Goal: Transaction & Acquisition: Purchase product/service

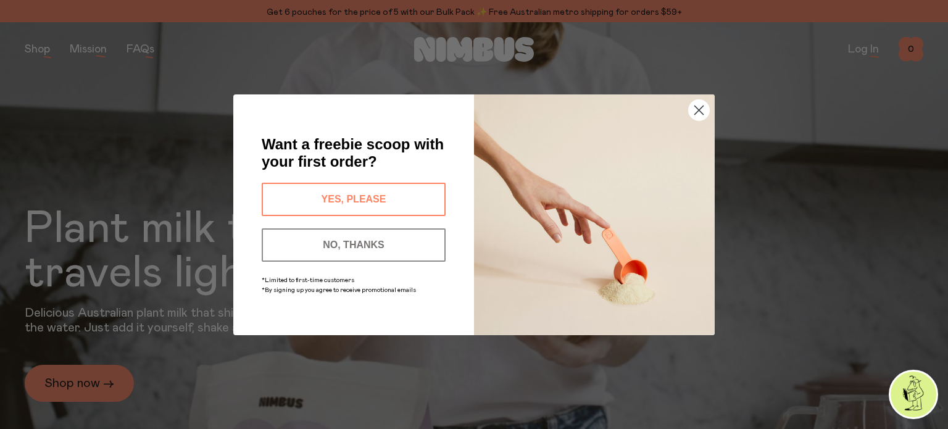
click at [702, 103] on circle "Close dialog" at bounding box center [699, 109] width 20 height 20
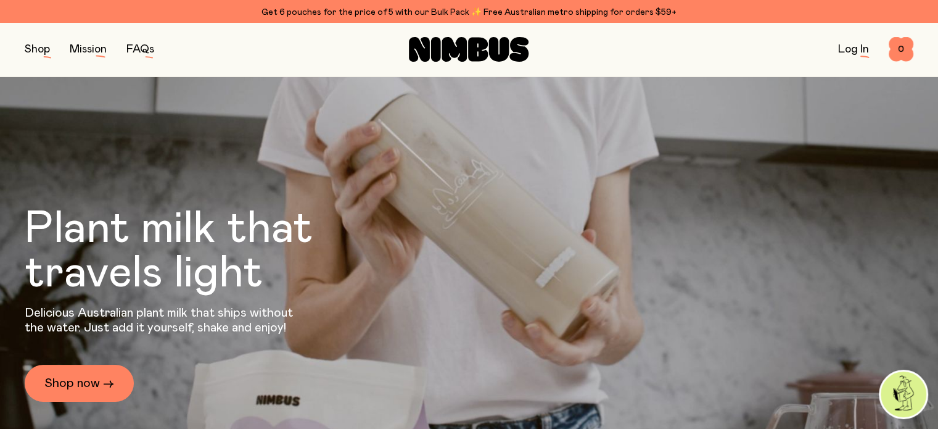
click at [25, 51] on button "button" at bounding box center [37, 49] width 25 height 17
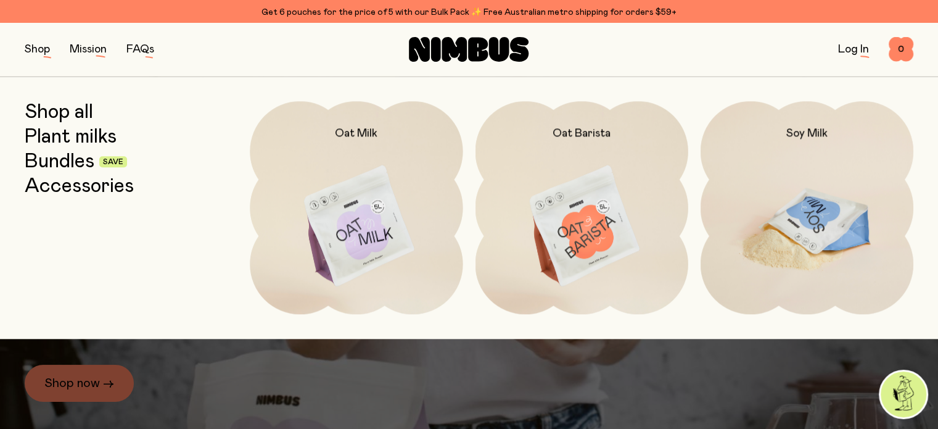
click at [753, 257] on img at bounding box center [807, 226] width 213 height 251
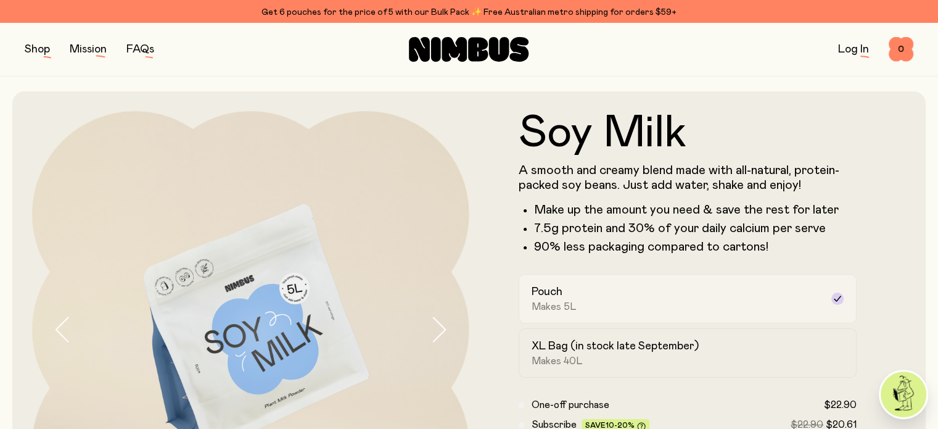
click at [676, 310] on div "Pouch Makes 5L" at bounding box center [677, 298] width 291 height 28
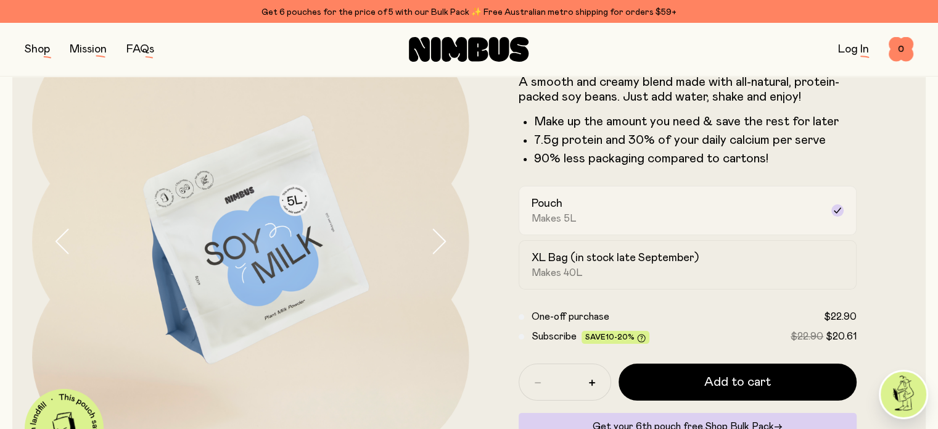
scroll to position [89, 0]
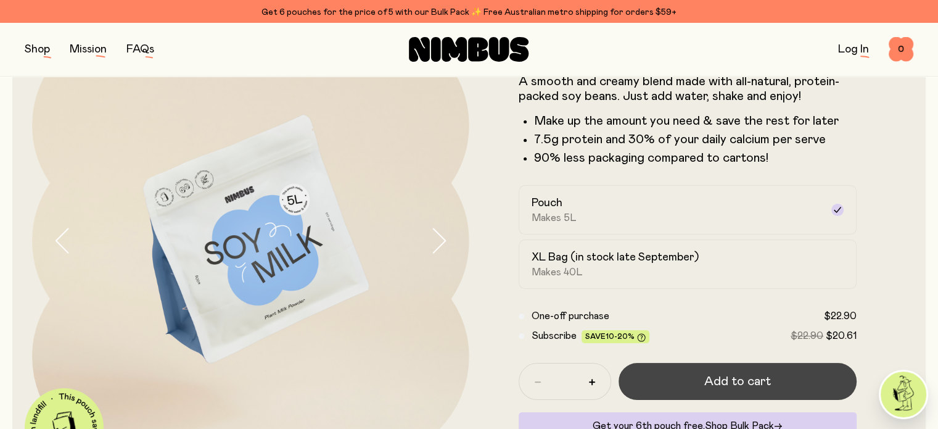
click at [693, 363] on button "Add to cart" at bounding box center [738, 381] width 239 height 37
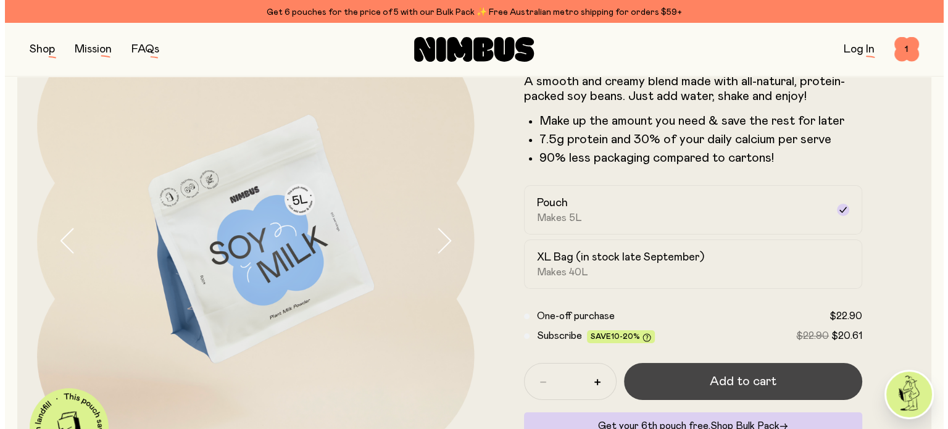
scroll to position [0, 0]
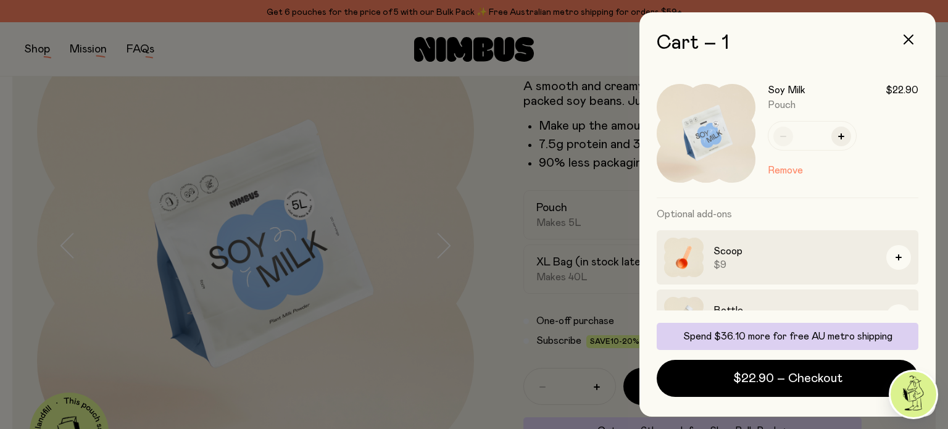
drag, startPoint x: 437, startPoint y: 204, endPoint x: 384, endPoint y: 187, distance: 55.6
click at [384, 187] on div at bounding box center [474, 214] width 948 height 429
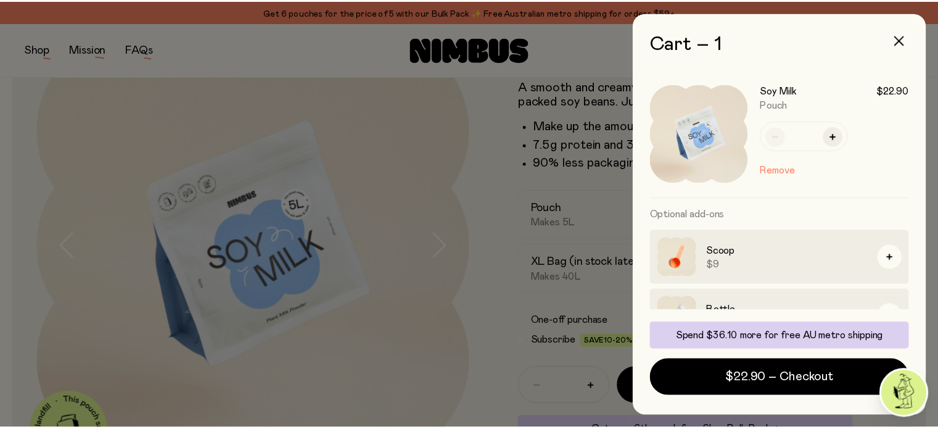
scroll to position [89, 0]
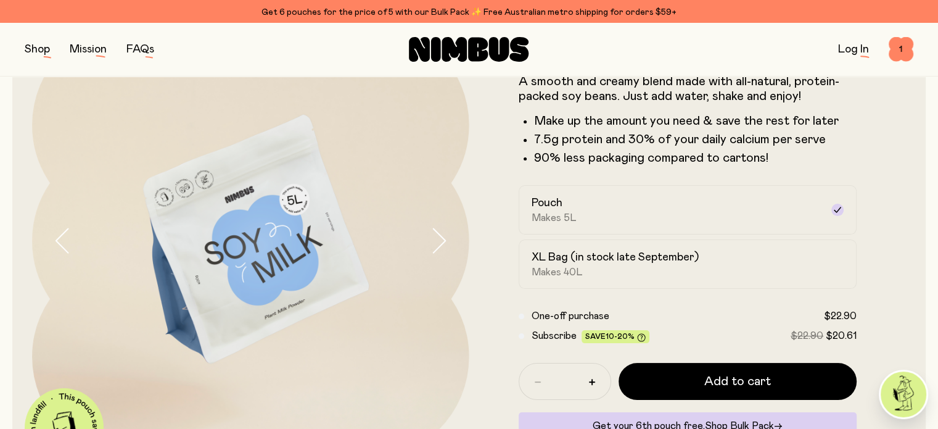
click at [25, 46] on button "button" at bounding box center [37, 49] width 25 height 17
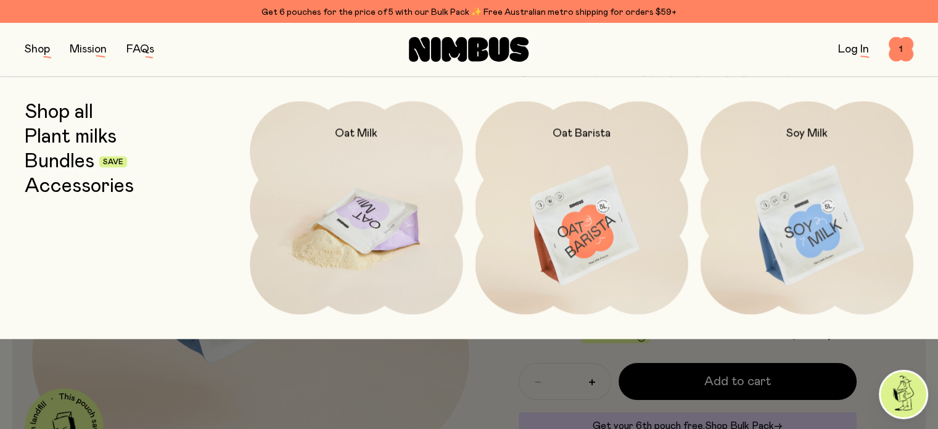
click at [415, 258] on img at bounding box center [356, 226] width 213 height 251
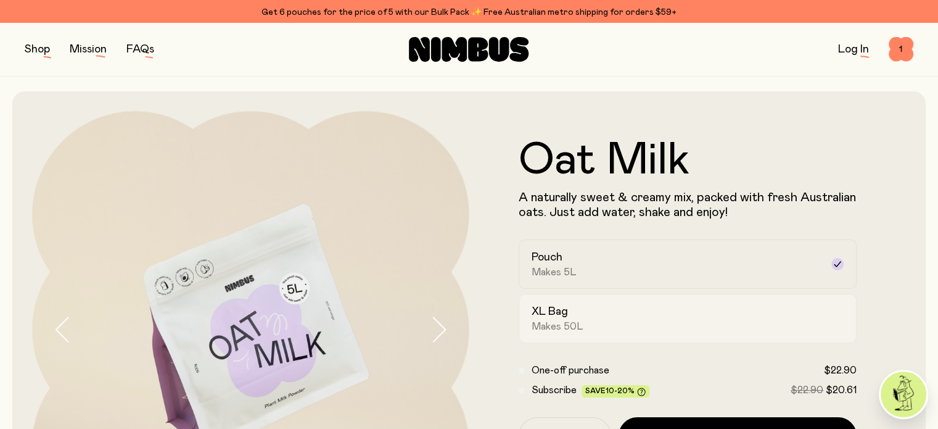
click at [555, 314] on div "XL Bag Makes 50L" at bounding box center [677, 318] width 291 height 28
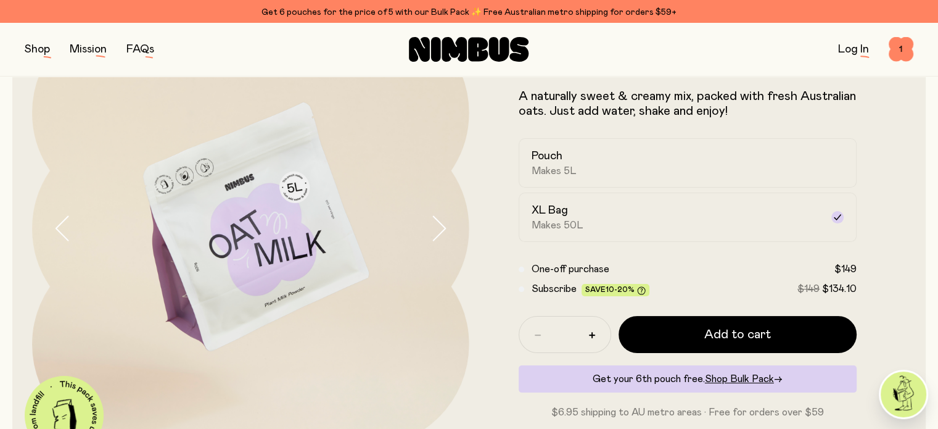
scroll to position [121, 0]
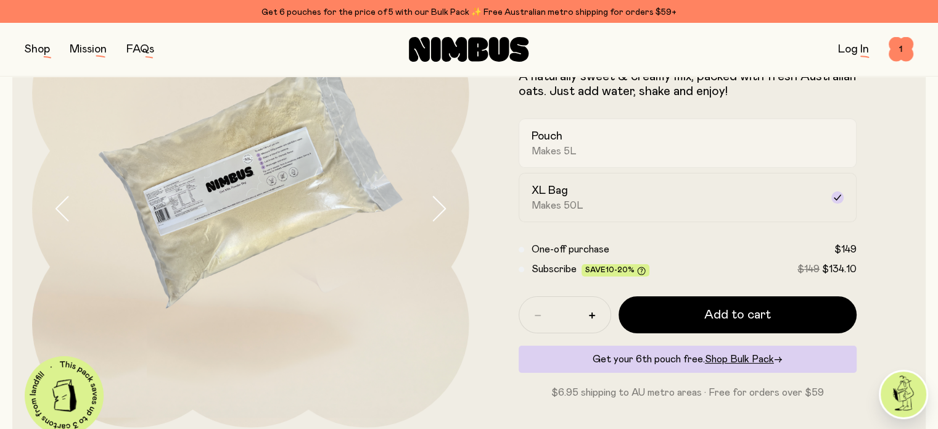
click at [573, 146] on div "Pouch Makes 5L" at bounding box center [677, 143] width 291 height 28
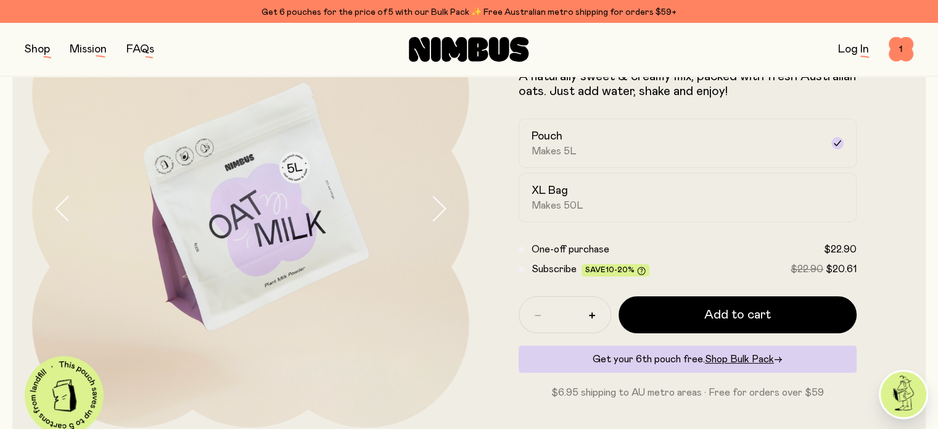
click at [612, 180] on div "Pouch Makes 5L XL Bag Makes 50L" at bounding box center [688, 170] width 339 height 104
click at [553, 197] on div "XL Bag Makes 50L" at bounding box center [677, 197] width 291 height 28
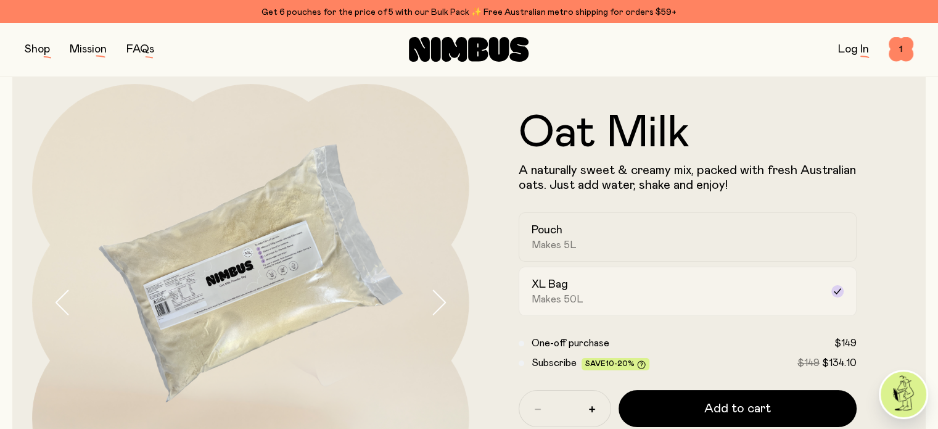
scroll to position [28, 0]
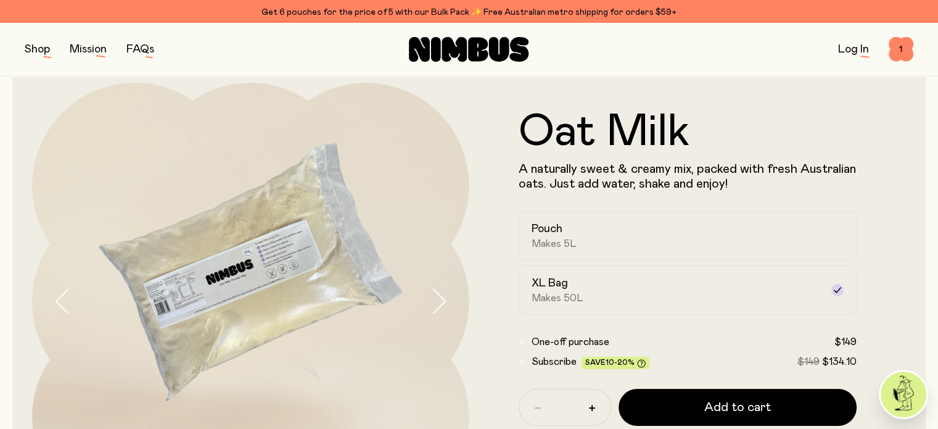
click at [435, 292] on img at bounding box center [250, 301] width 437 height 437
click at [444, 294] on icon "button" at bounding box center [438, 301] width 17 height 26
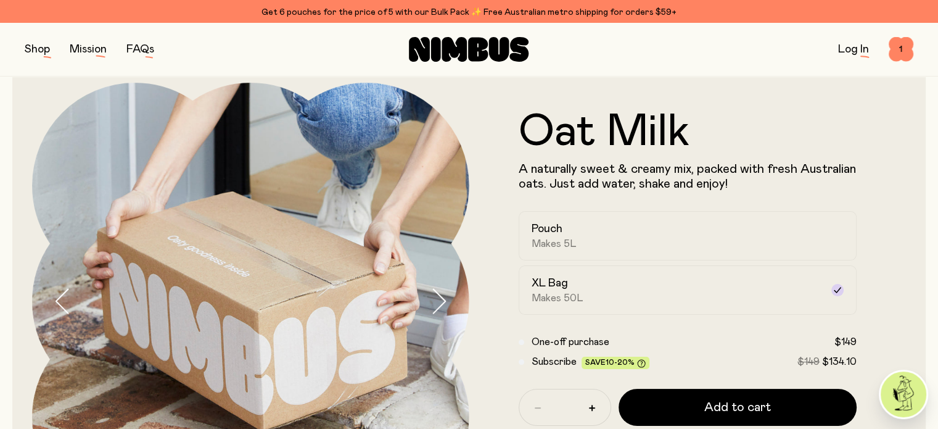
click at [444, 294] on icon "button" at bounding box center [438, 301] width 17 height 26
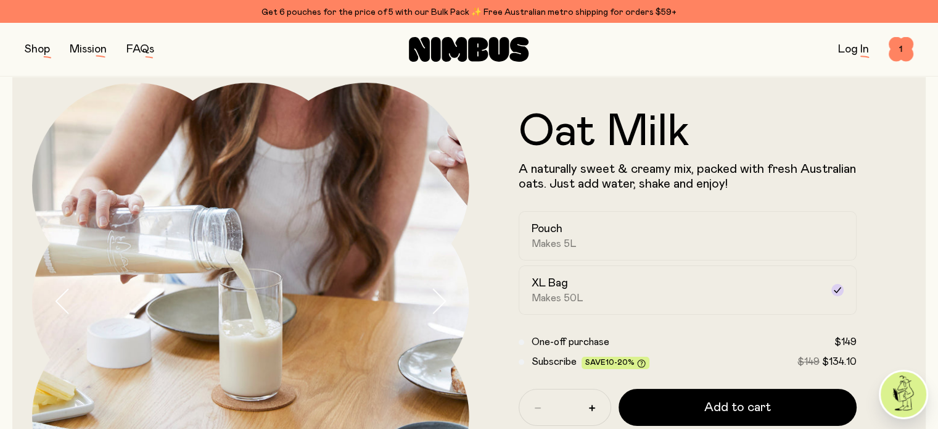
click at [444, 294] on icon "button" at bounding box center [438, 301] width 17 height 26
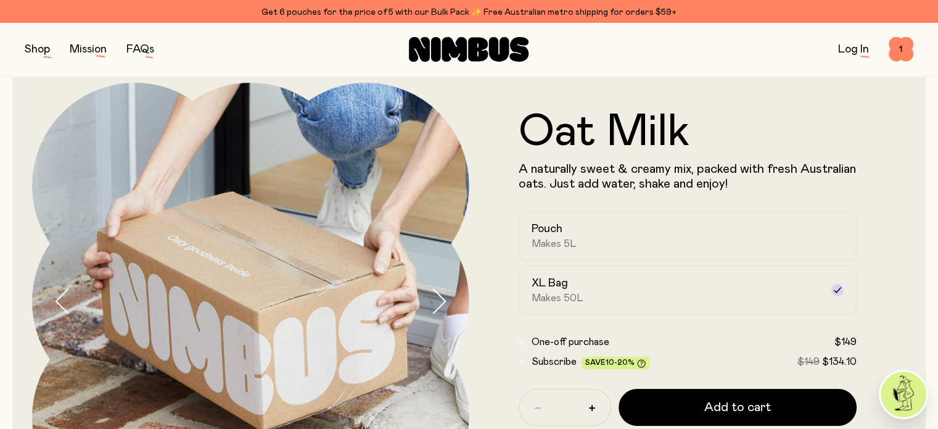
click at [444, 294] on icon "button" at bounding box center [438, 301] width 17 height 26
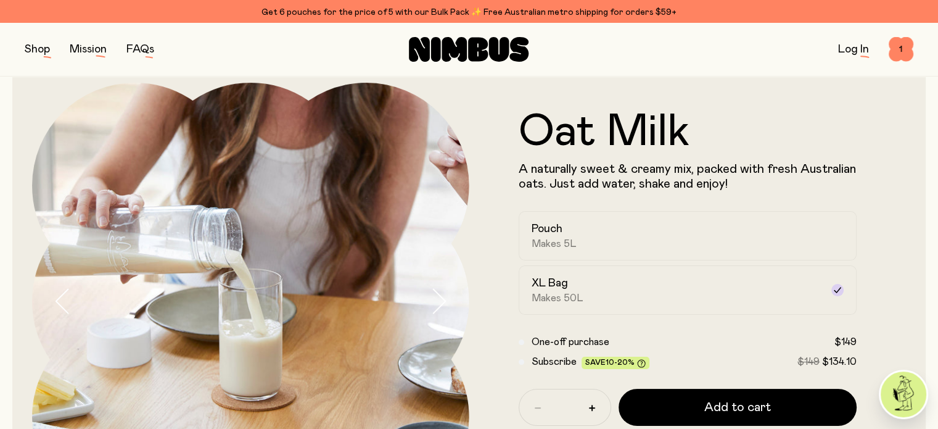
click at [444, 294] on icon "button" at bounding box center [438, 301] width 17 height 26
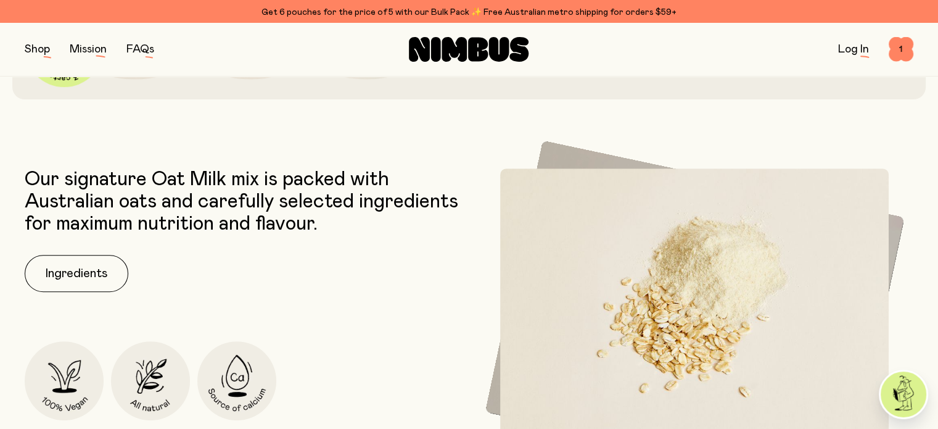
scroll to position [470, 0]
click at [402, 6] on div "Get 6 pouches for the price of 5 with our Bulk Pack ✨ Free Australian metro shi…" at bounding box center [469, 12] width 889 height 15
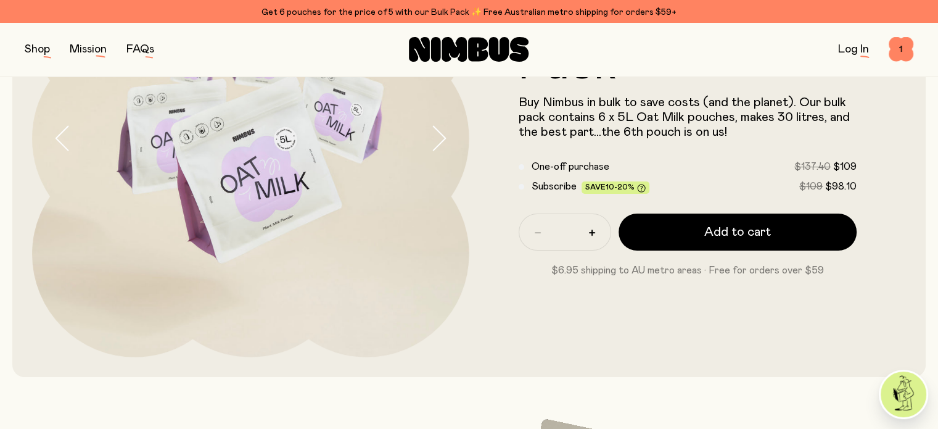
scroll to position [190, 0]
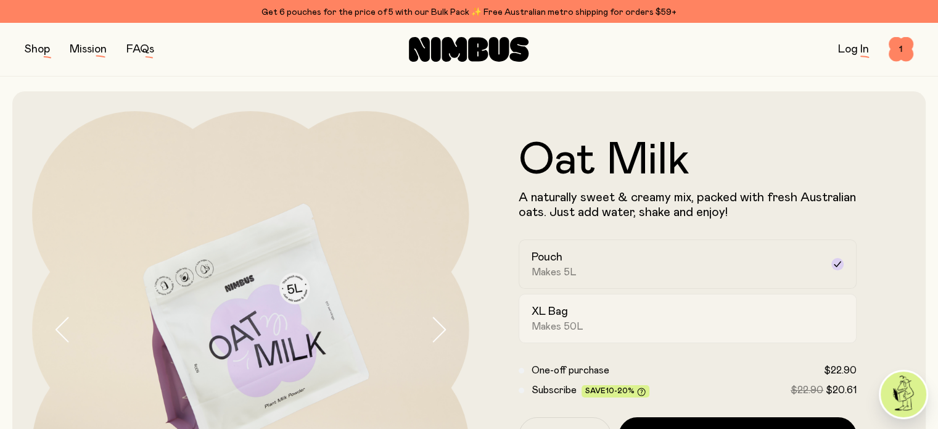
click at [591, 314] on div "XL Bag Makes 50L" at bounding box center [677, 318] width 291 height 28
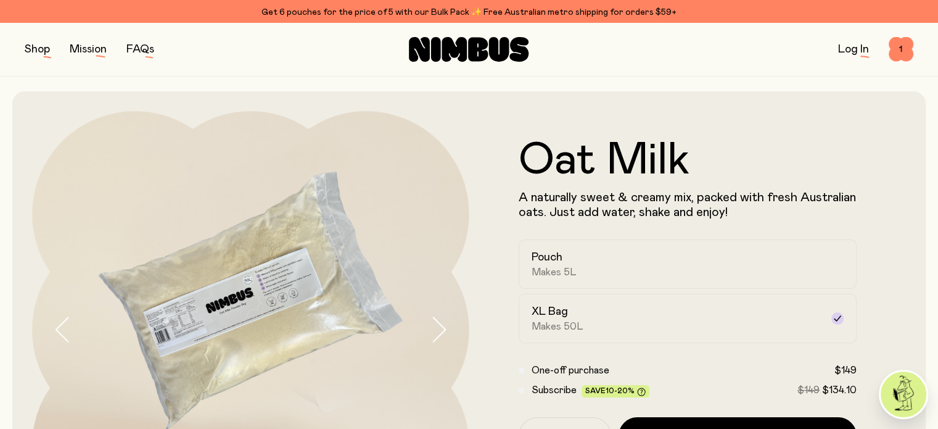
click at [378, 91] on div "Oat Milk A naturally sweet & creamy mix, packed with fresh Australian oats. Jus…" at bounding box center [469, 329] width 874 height 477
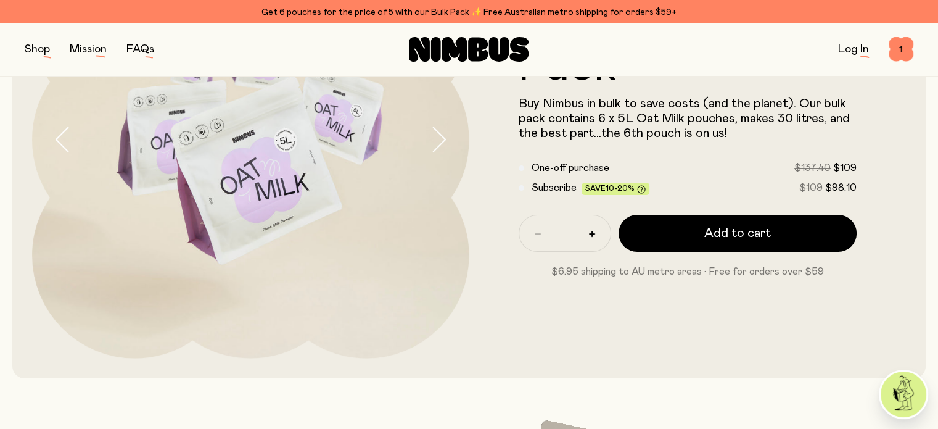
scroll to position [111, 0]
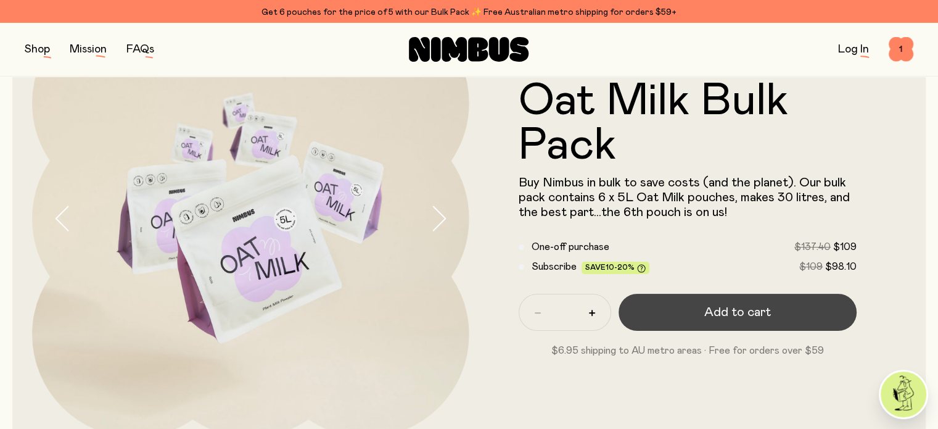
click at [706, 304] on button "Add to cart" at bounding box center [738, 312] width 239 height 37
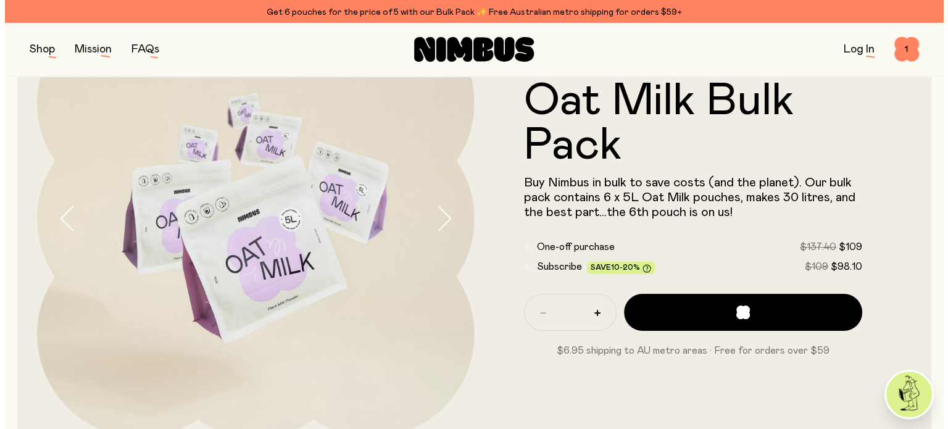
scroll to position [0, 0]
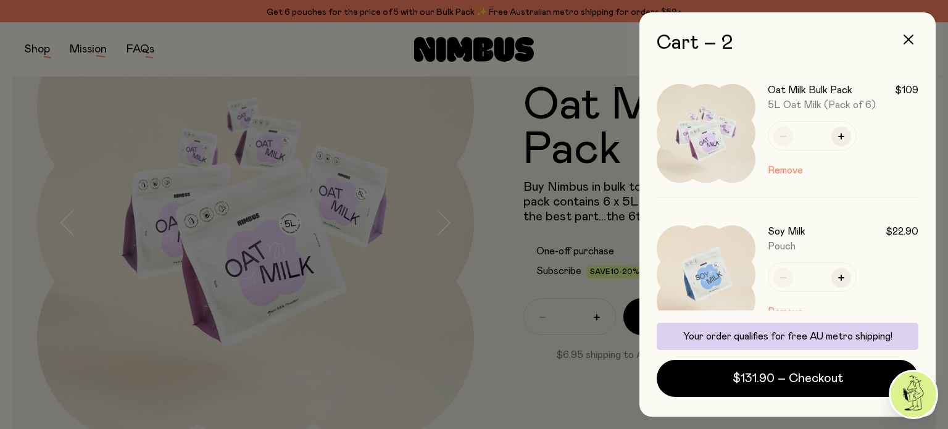
click at [565, 182] on div at bounding box center [474, 214] width 948 height 429
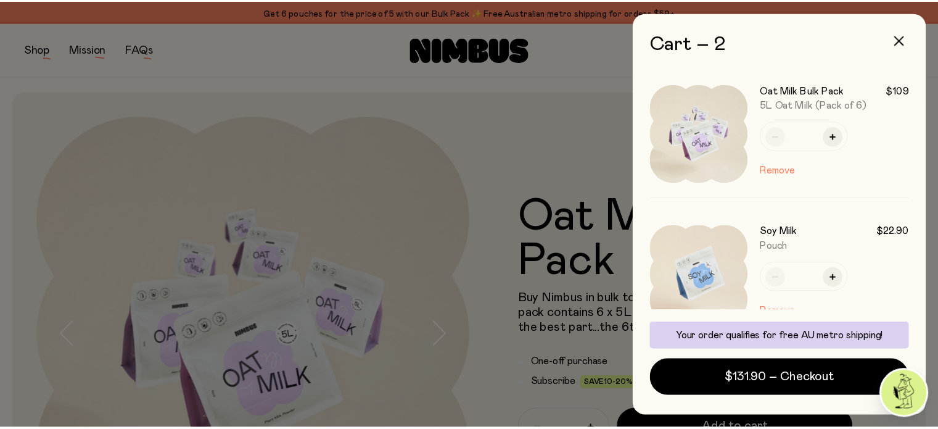
scroll to position [111, 0]
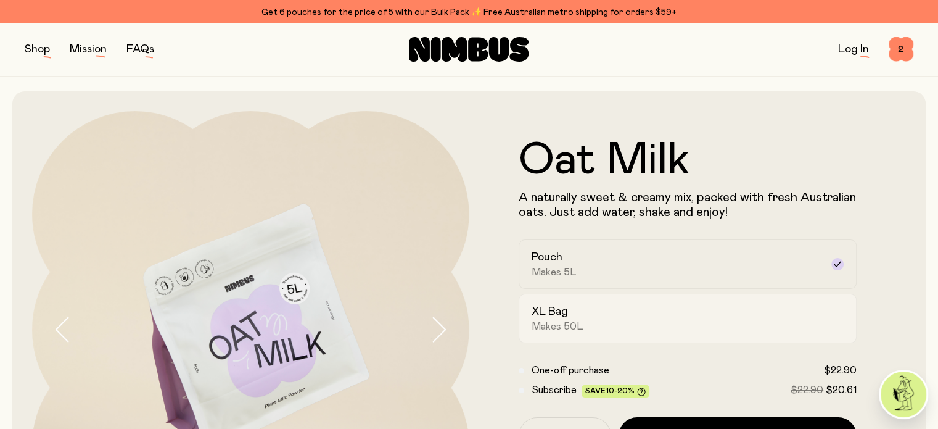
click at [532, 333] on span "Makes 50L" at bounding box center [558, 326] width 52 height 12
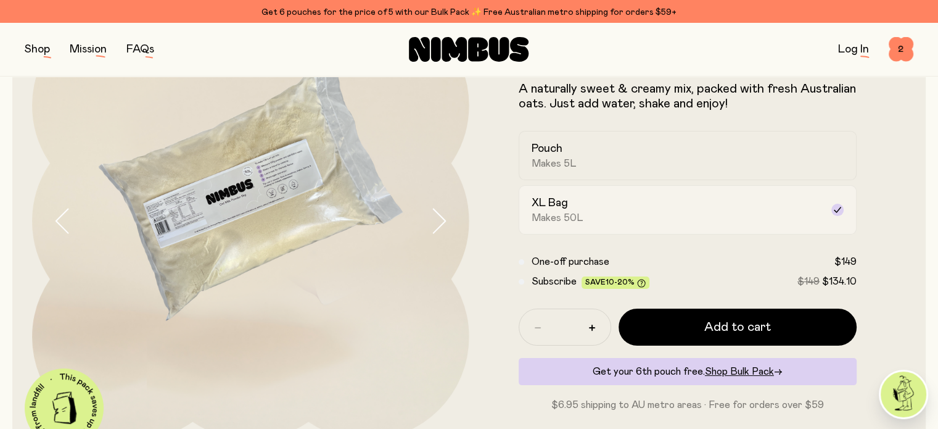
scroll to position [109, 0]
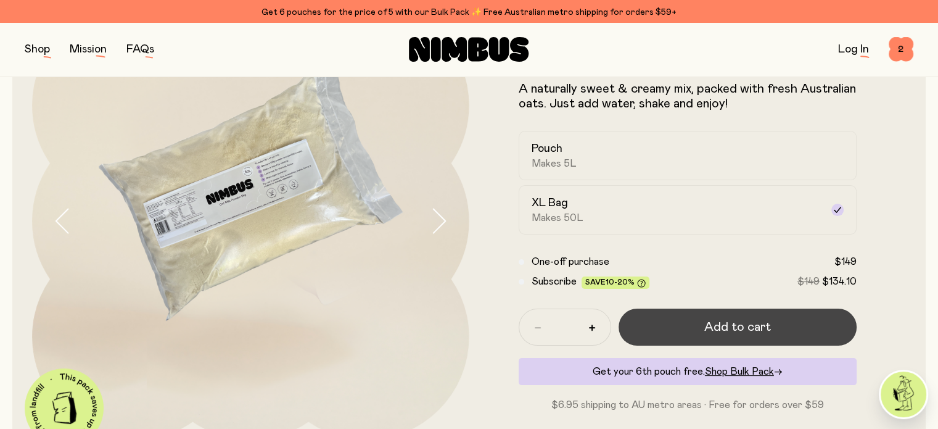
click at [713, 315] on button "Add to cart" at bounding box center [738, 327] width 239 height 37
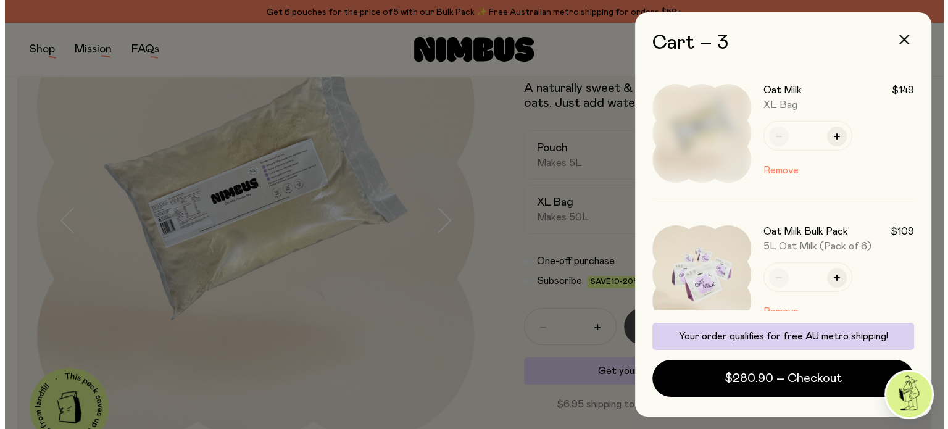
scroll to position [0, 0]
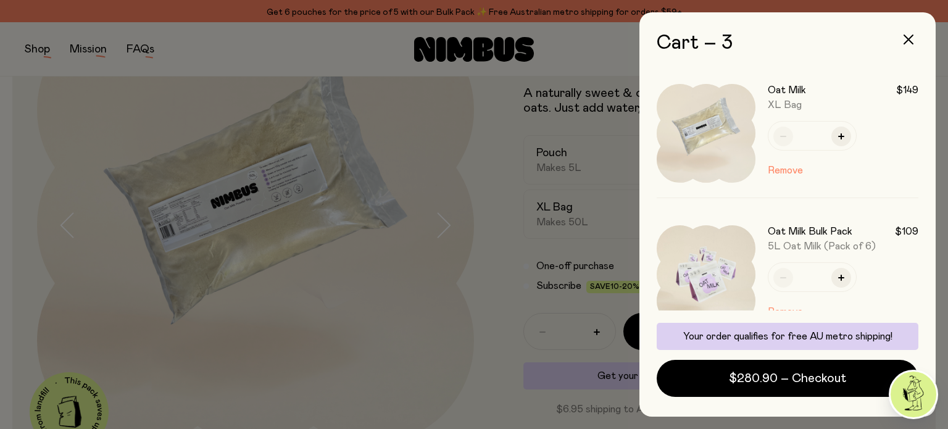
click at [768, 304] on button "Remove" at bounding box center [785, 311] width 35 height 15
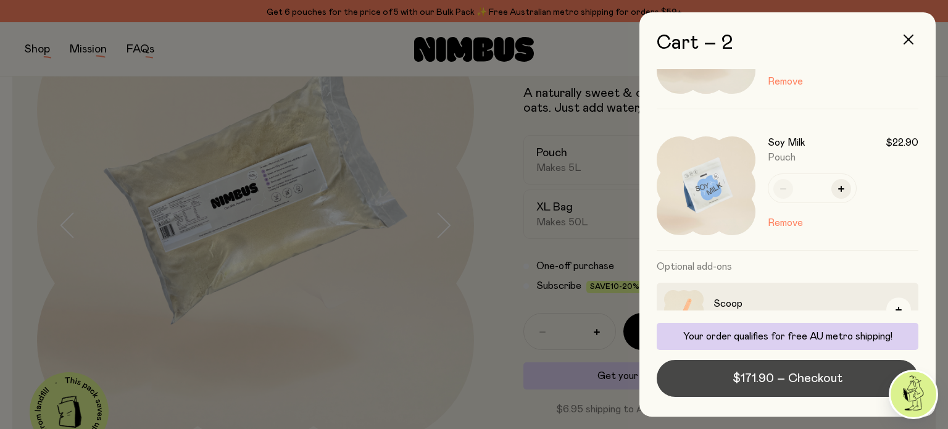
click at [748, 394] on button "$171.90 – Checkout" at bounding box center [787, 378] width 262 height 37
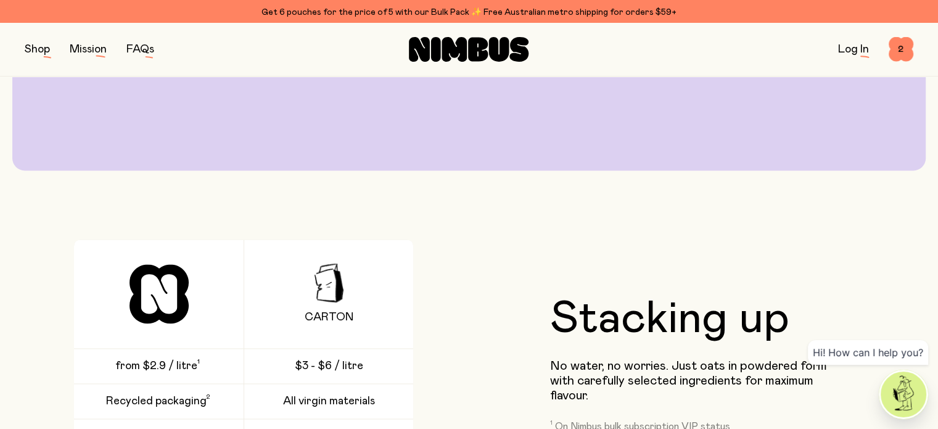
scroll to position [1608, 0]
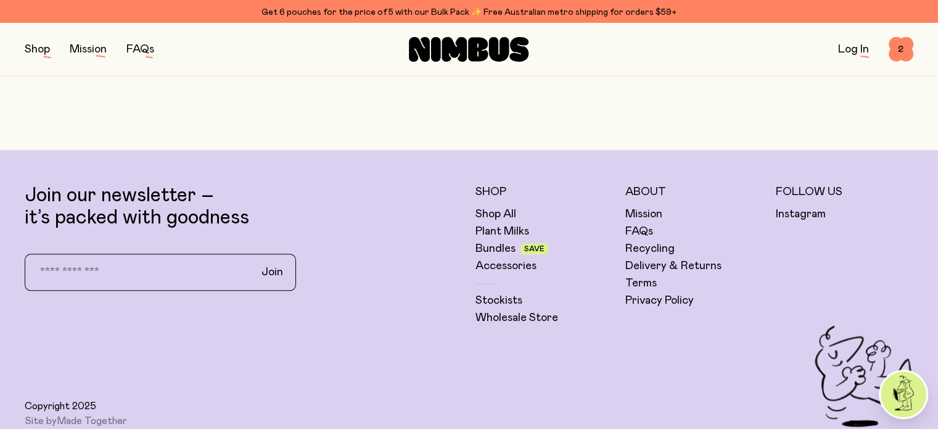
scroll to position [1182, 0]
click at [494, 273] on link "Accessories" at bounding box center [506, 265] width 61 height 15
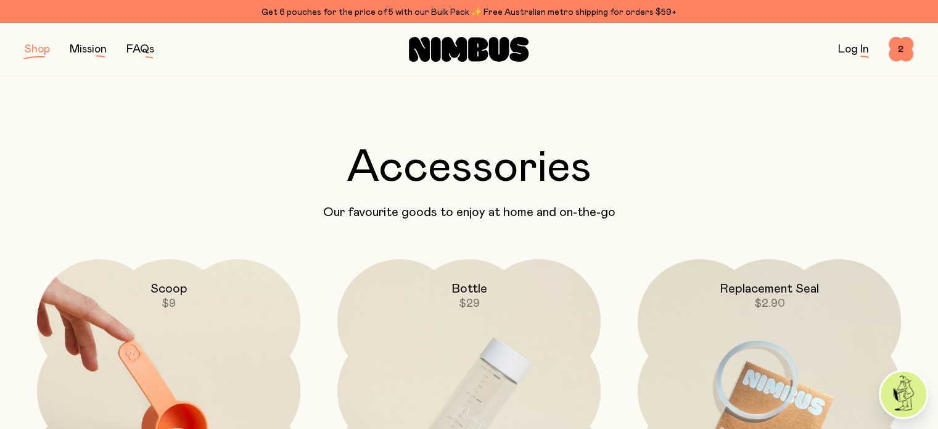
click at [194, 324] on img at bounding box center [168, 414] width 263 height 310
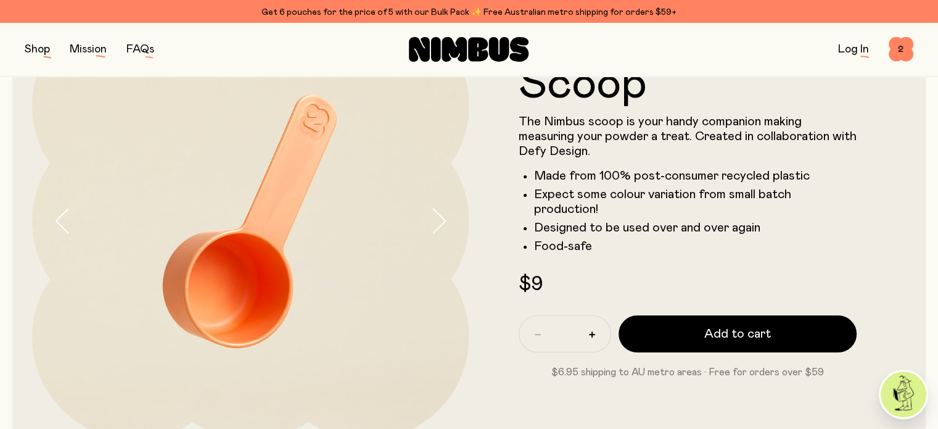
scroll to position [110, 0]
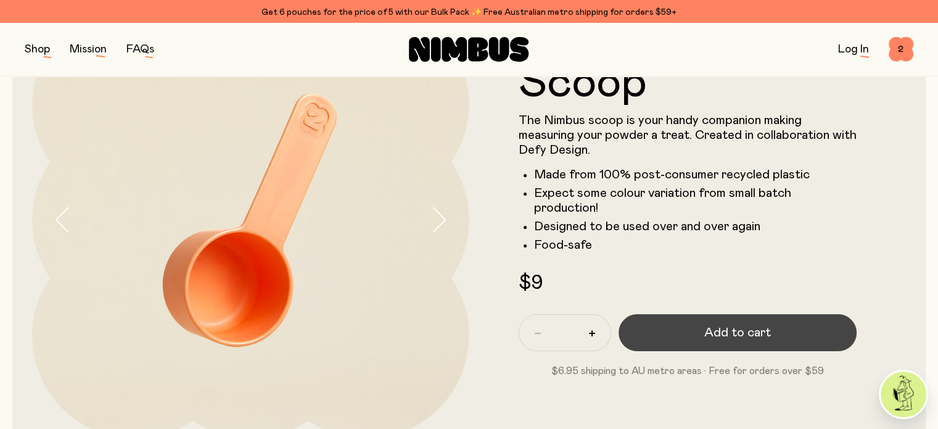
click at [652, 314] on button "Add to cart" at bounding box center [738, 332] width 239 height 37
